Goal: Task Accomplishment & Management: Manage account settings

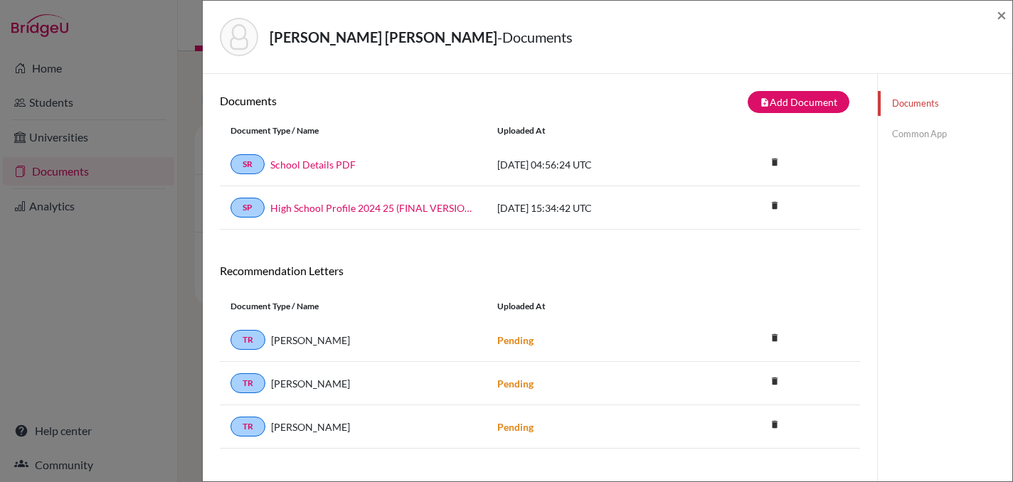
click at [78, 336] on div "Abbas, Syed Muhammad Naqi - Documents × Documents note_add Add Document Documen…" at bounding box center [506, 241] width 1013 height 482
click at [1001, 19] on span "×" at bounding box center [1001, 14] width 10 height 21
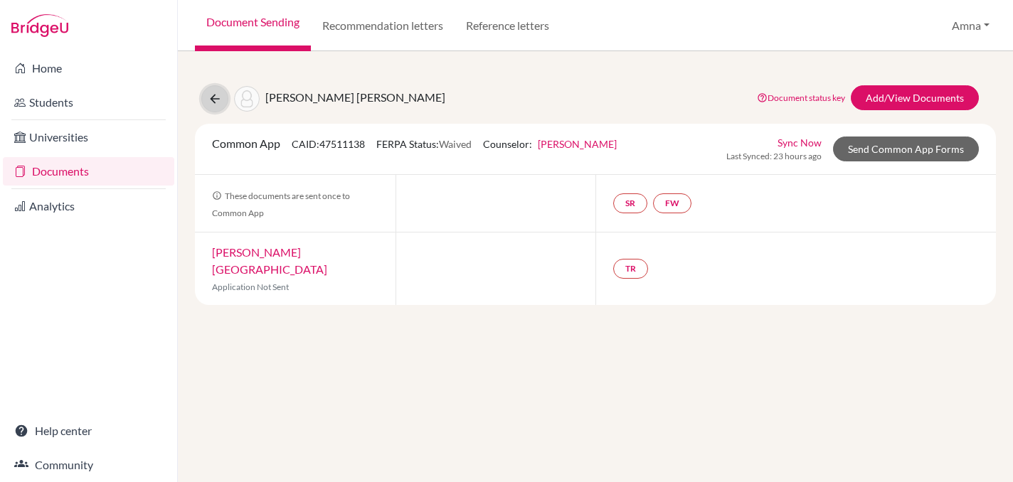
click at [213, 107] on button at bounding box center [214, 98] width 27 height 27
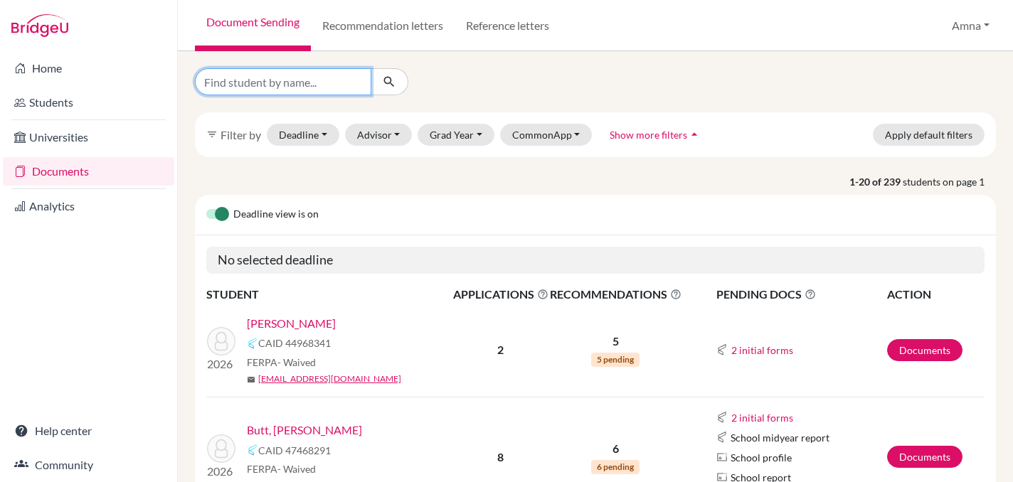
click at [300, 78] on input "Find student by name..." at bounding box center [283, 81] width 176 height 27
type input "bhatti"
click at [395, 80] on icon "submit" at bounding box center [389, 82] width 14 height 14
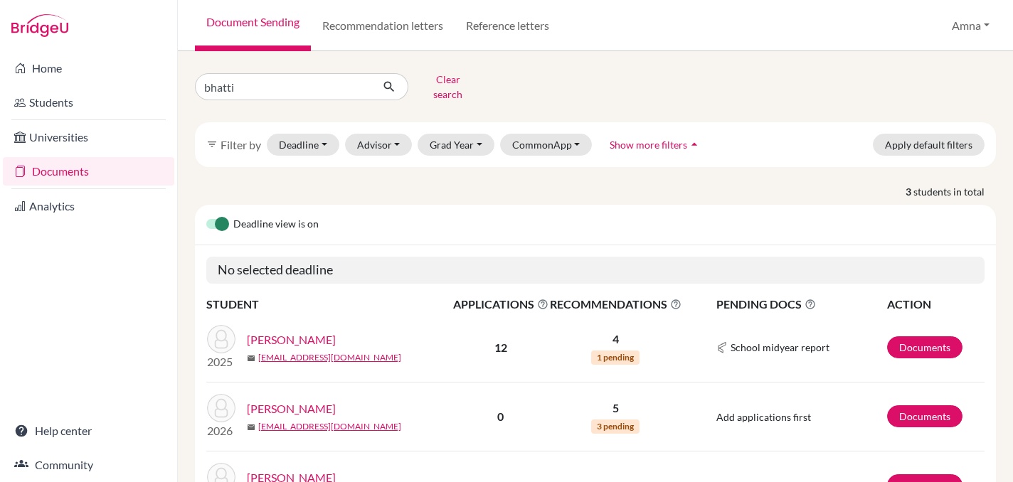
scroll to position [84, 0]
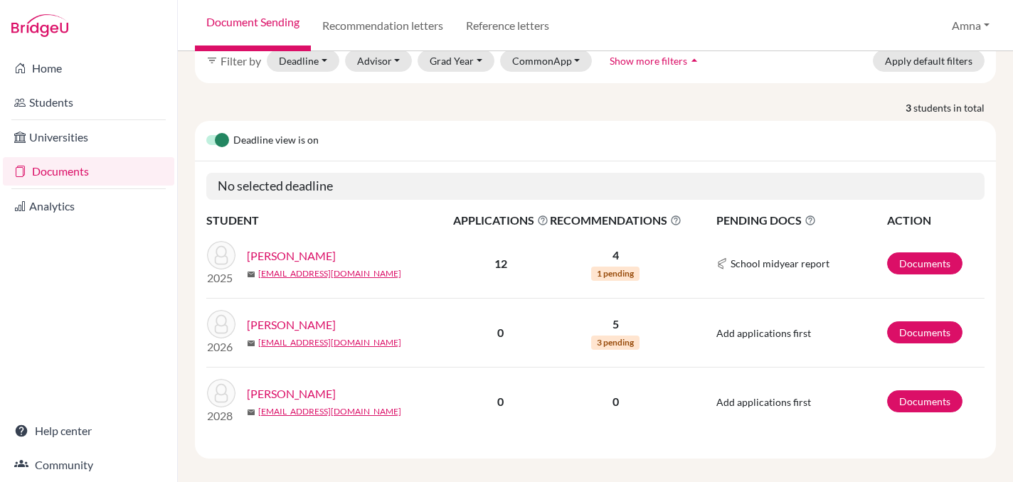
click at [309, 316] on link "[PERSON_NAME]" at bounding box center [291, 324] width 89 height 17
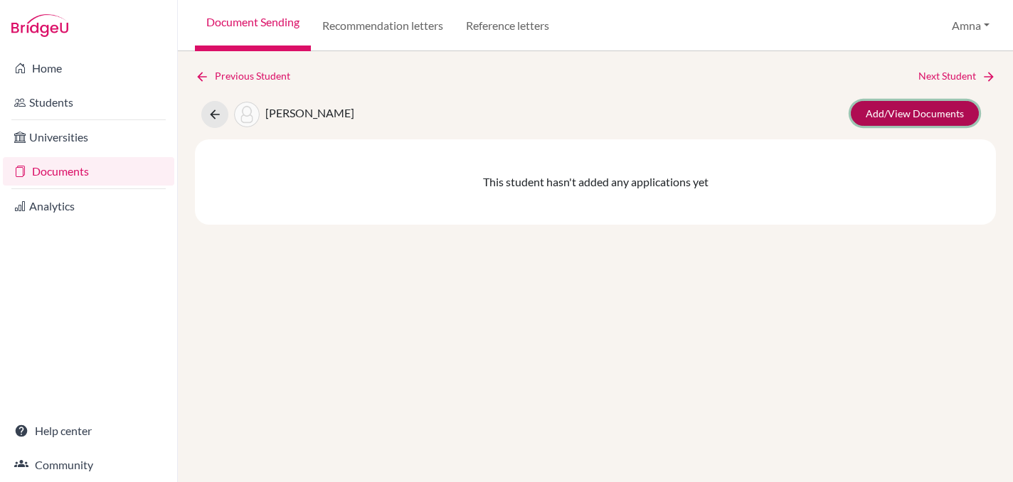
click at [912, 113] on link "Add/View Documents" at bounding box center [915, 113] width 128 height 25
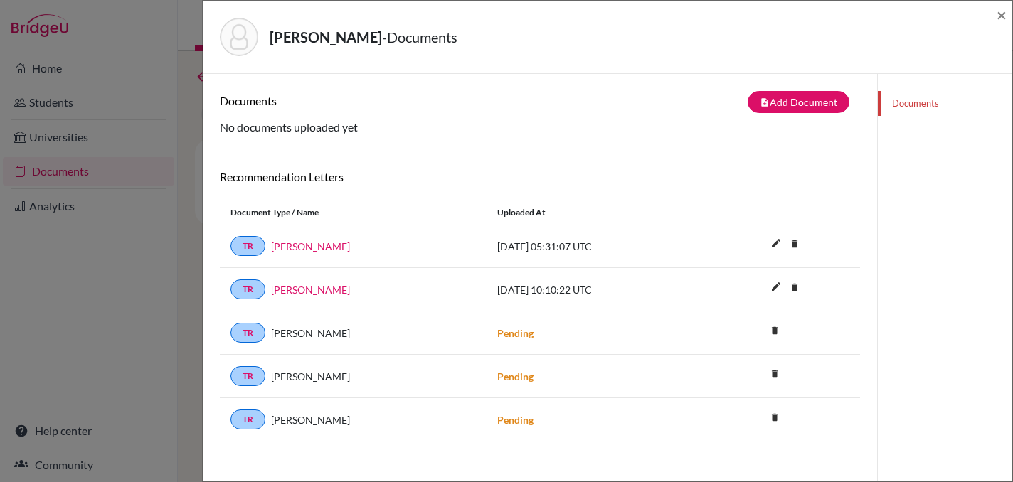
scroll to position [23, 0]
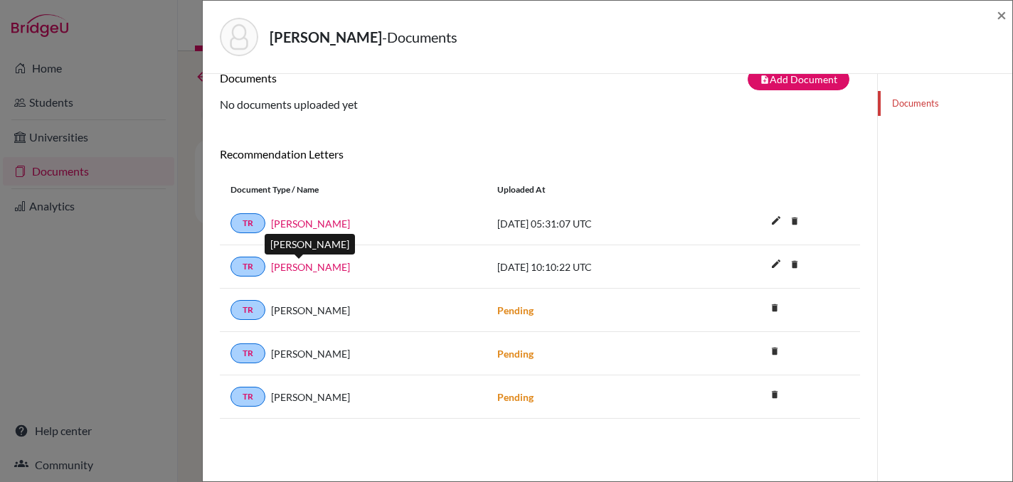
click at [307, 271] on link "Joshua Wiley" at bounding box center [310, 267] width 79 height 15
click at [121, 270] on div "Bhatti, Shahraiz - Documents × Documents note_add Add Document Document type Ch…" at bounding box center [506, 241] width 1013 height 482
click at [1001, 11] on span "×" at bounding box center [1001, 14] width 10 height 21
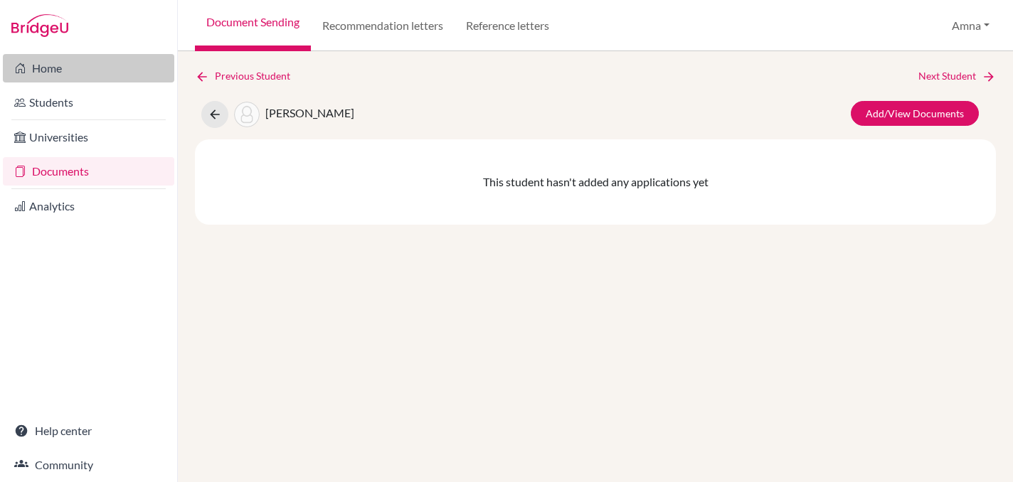
click at [60, 65] on link "Home" at bounding box center [88, 68] width 171 height 28
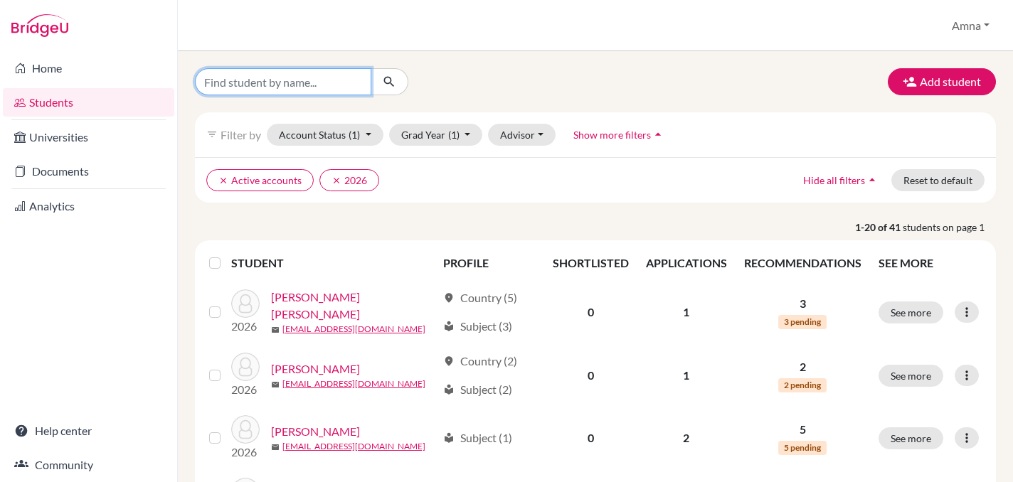
click at [336, 86] on input "Find student by name..." at bounding box center [283, 81] width 176 height 27
type input "bhatti"
click at [385, 87] on icon "submit" at bounding box center [389, 82] width 14 height 14
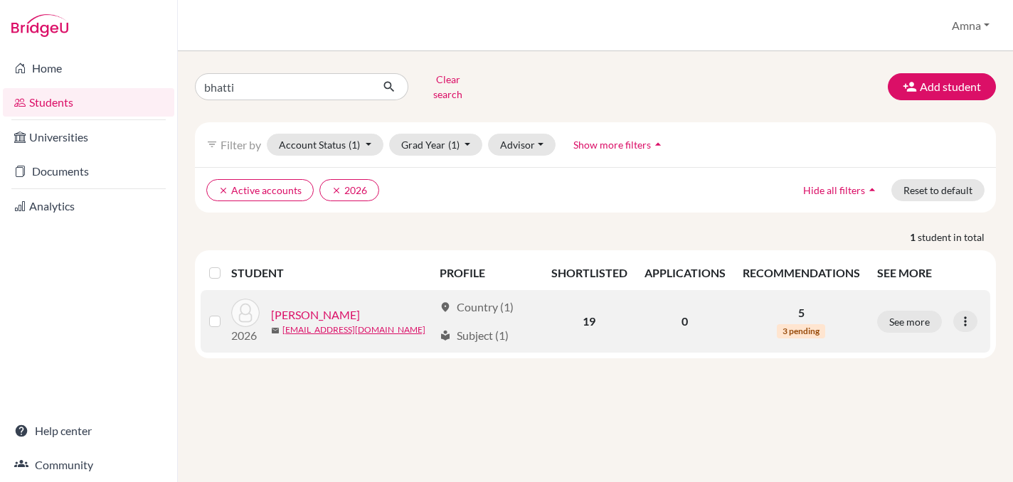
click at [324, 307] on link "[PERSON_NAME]" at bounding box center [315, 315] width 89 height 17
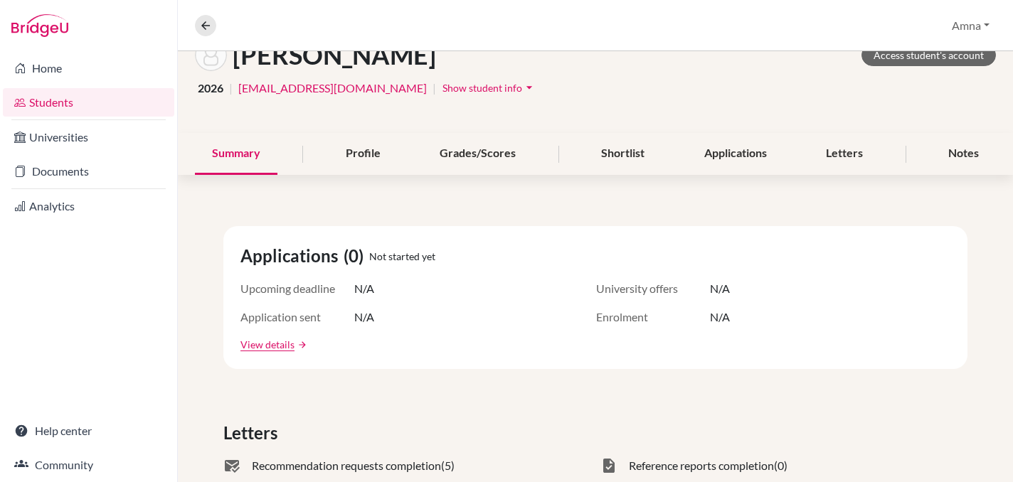
scroll to position [92, 0]
click at [276, 345] on link "View details" at bounding box center [267, 343] width 54 height 15
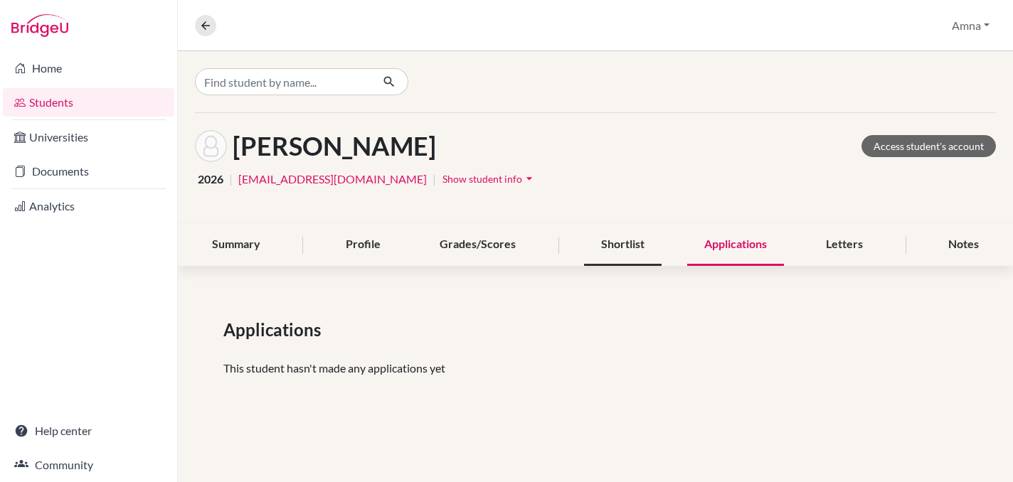
click at [609, 242] on div "Shortlist" at bounding box center [623, 245] width 78 height 42
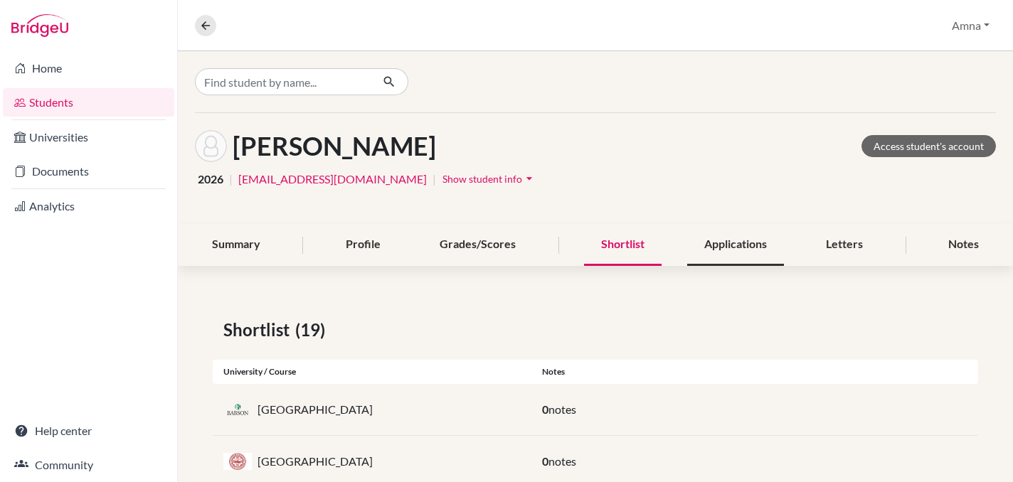
click at [717, 243] on div "Applications" at bounding box center [735, 245] width 97 height 42
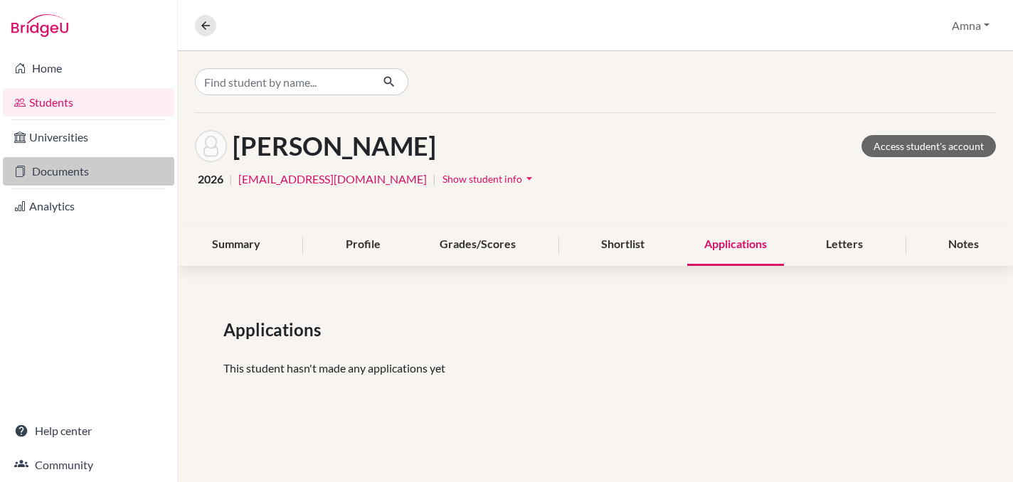
click at [64, 177] on link "Documents" at bounding box center [88, 171] width 171 height 28
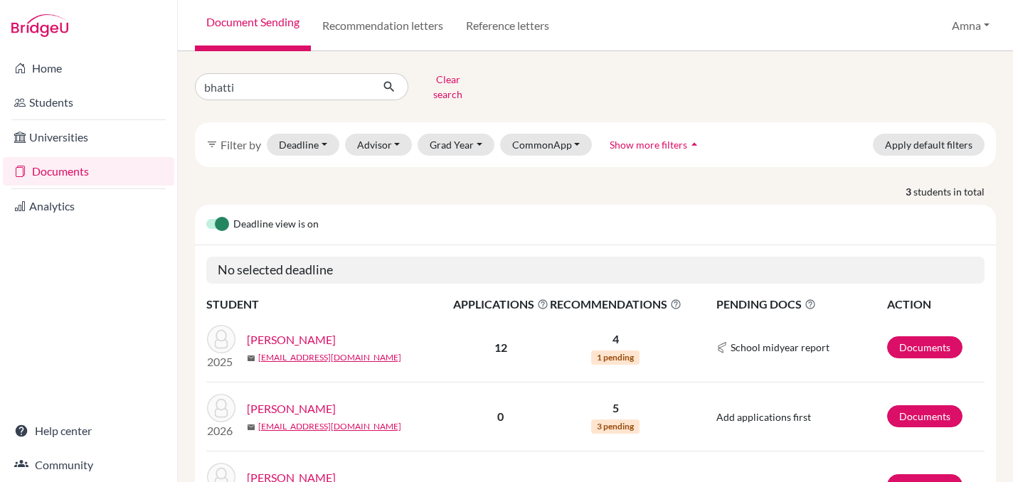
click at [284, 400] on link "[PERSON_NAME]" at bounding box center [291, 408] width 89 height 17
